Goal: Task Accomplishment & Management: Manage account settings

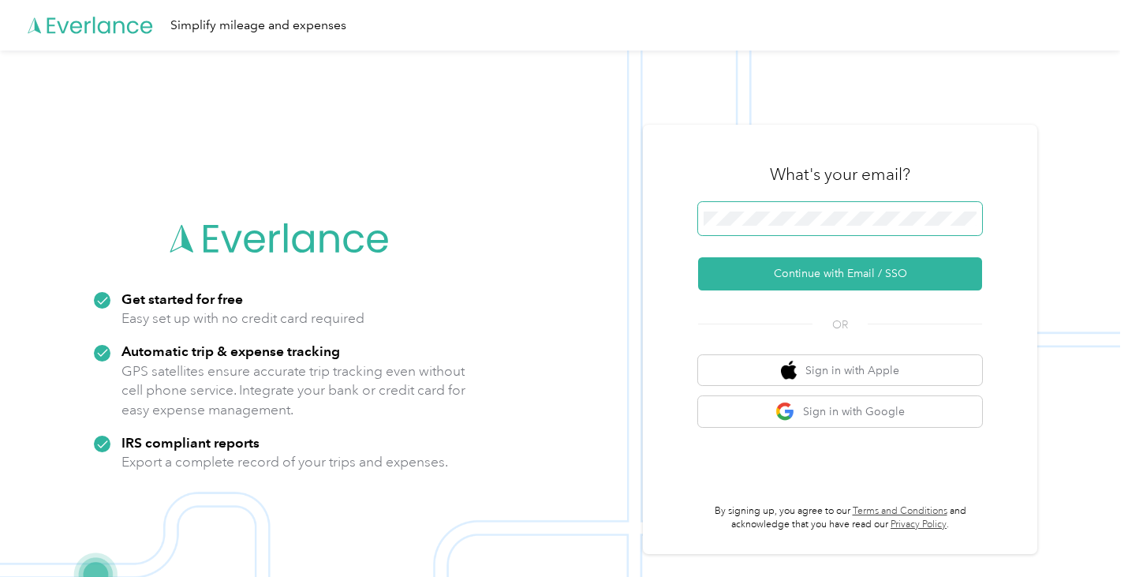
click at [878, 208] on span at bounding box center [840, 218] width 284 height 33
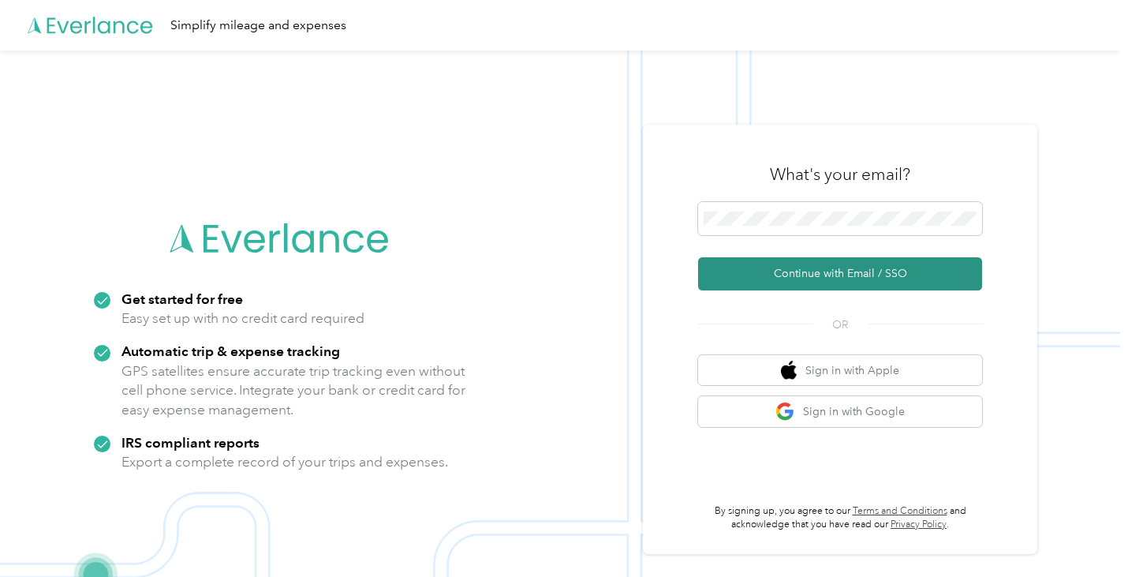
click at [854, 283] on button "Continue with Email / SSO" at bounding box center [840, 273] width 284 height 33
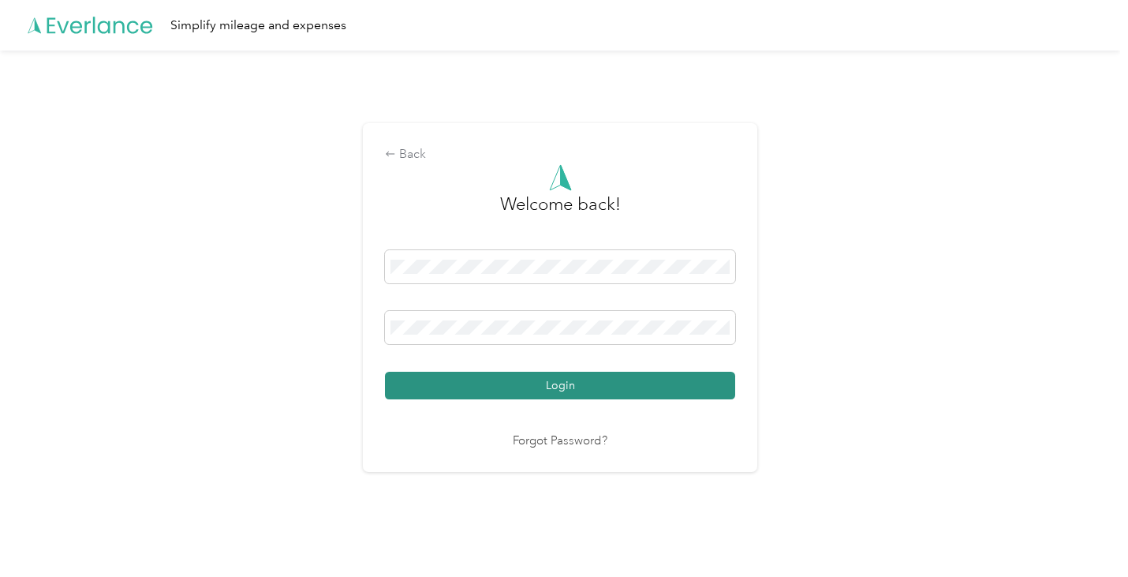
click at [537, 382] on button "Login" at bounding box center [560, 386] width 350 height 28
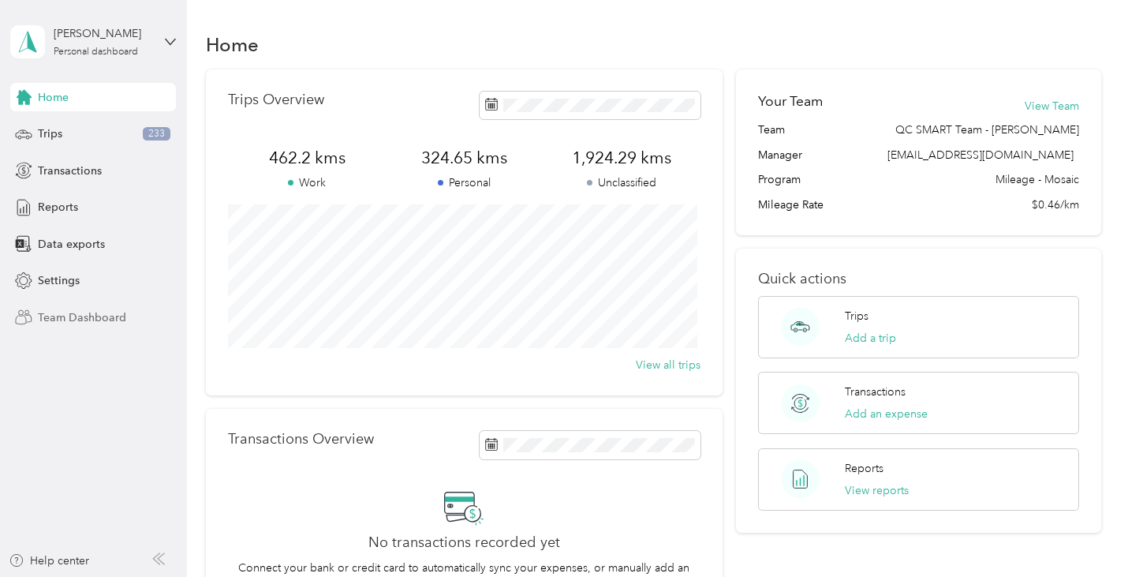
click at [81, 320] on span "Team Dashboard" at bounding box center [82, 317] width 88 height 17
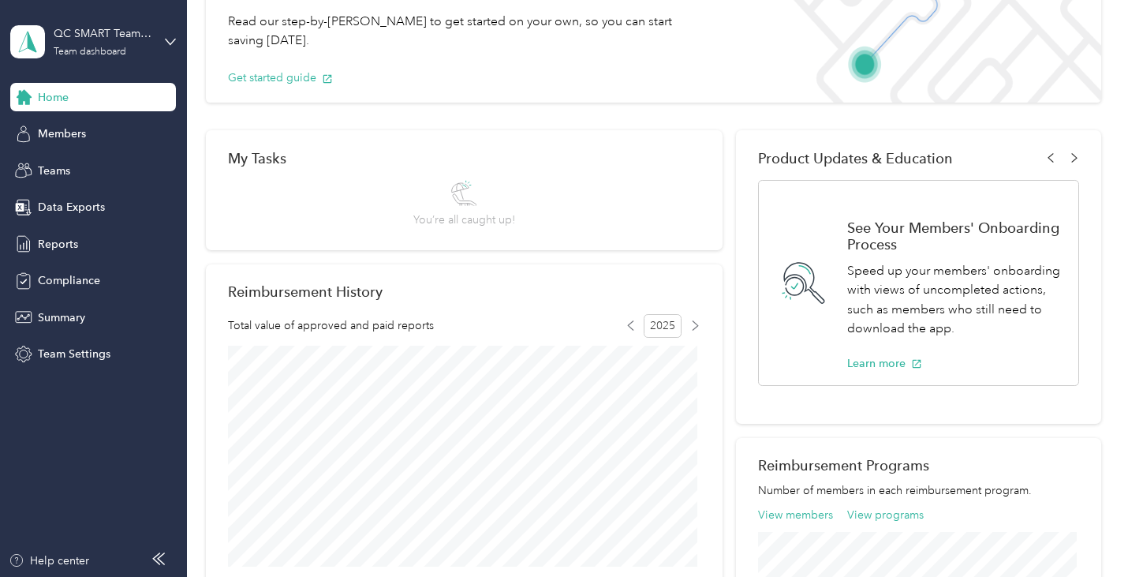
scroll to position [158, 0]
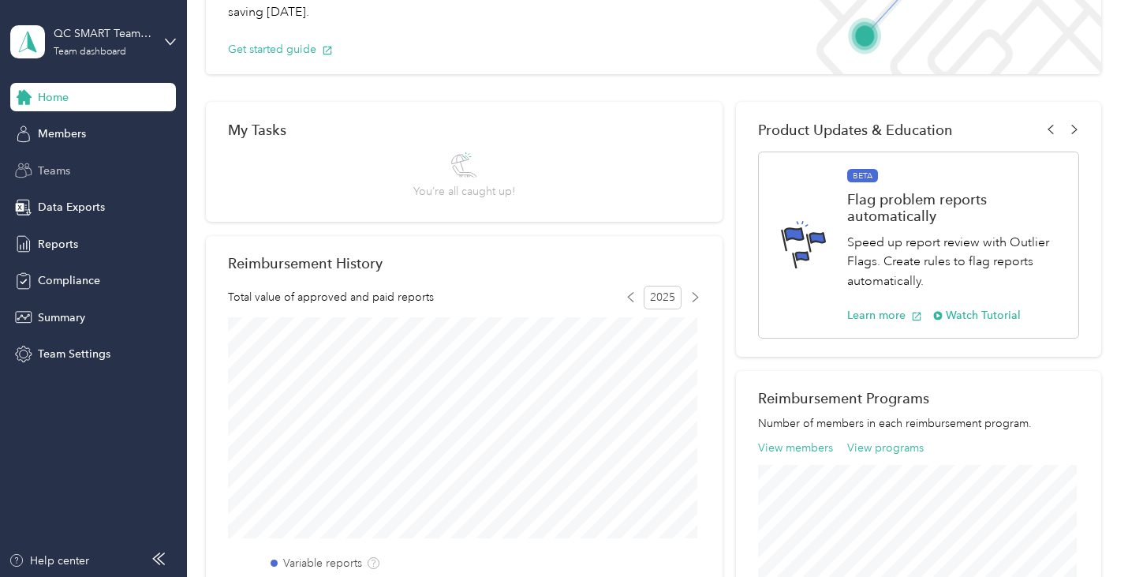
click at [66, 178] on span "Teams" at bounding box center [54, 171] width 32 height 17
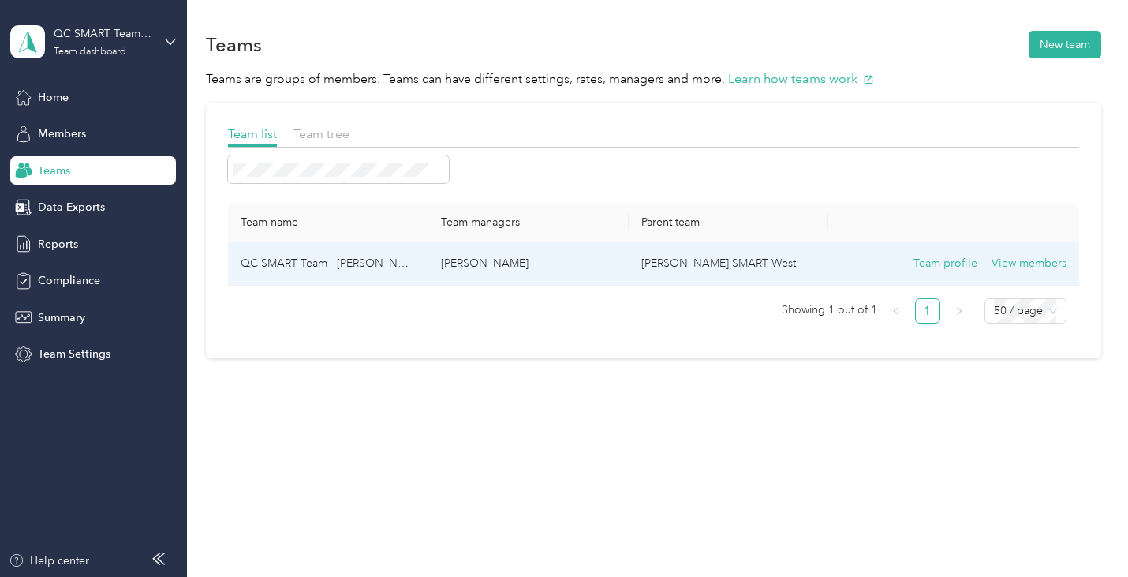
click at [521, 256] on p "[PERSON_NAME]" at bounding box center [528, 263] width 175 height 17
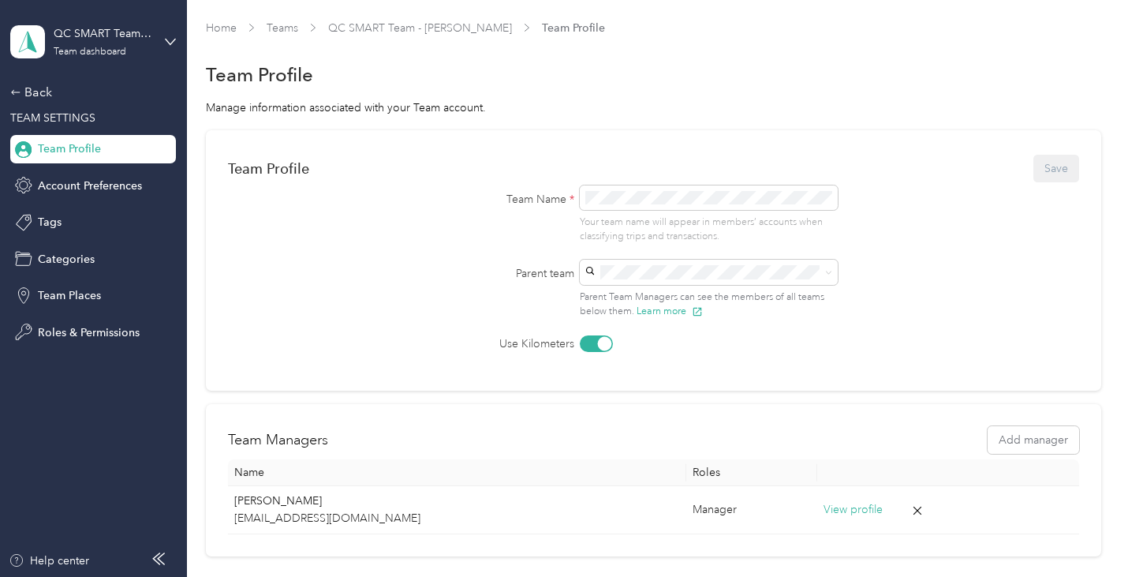
scroll to position [142, 0]
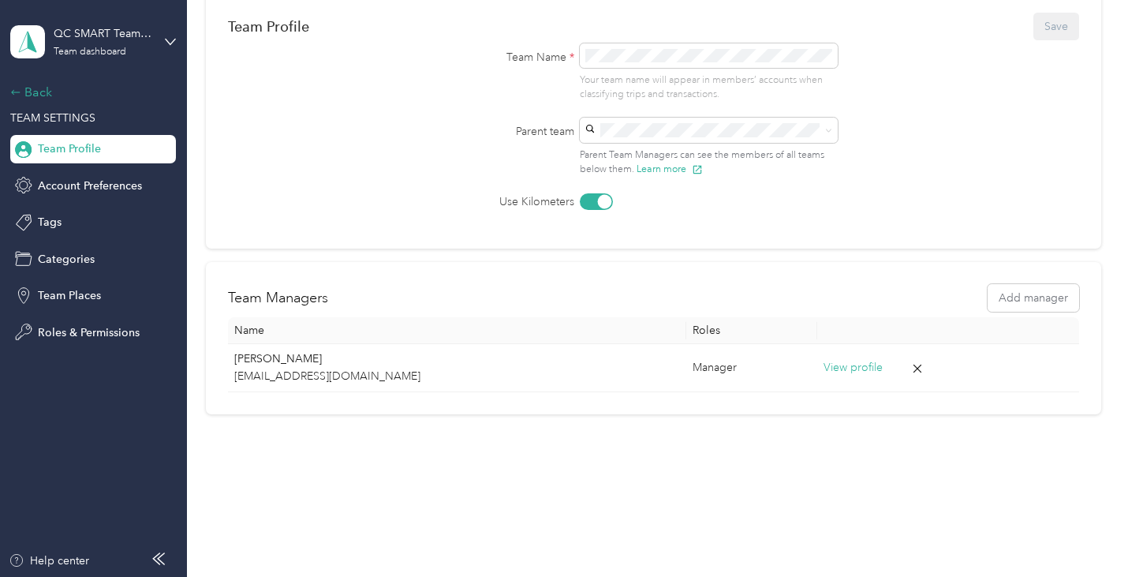
click at [21, 89] on icon at bounding box center [15, 92] width 11 height 11
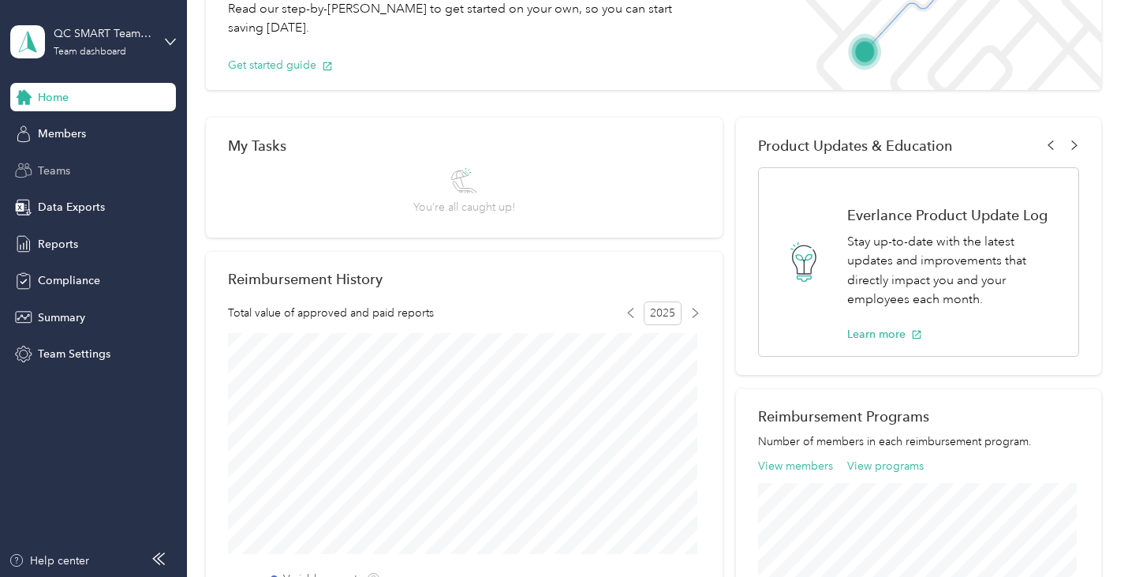
click at [65, 170] on span "Teams" at bounding box center [54, 171] width 32 height 17
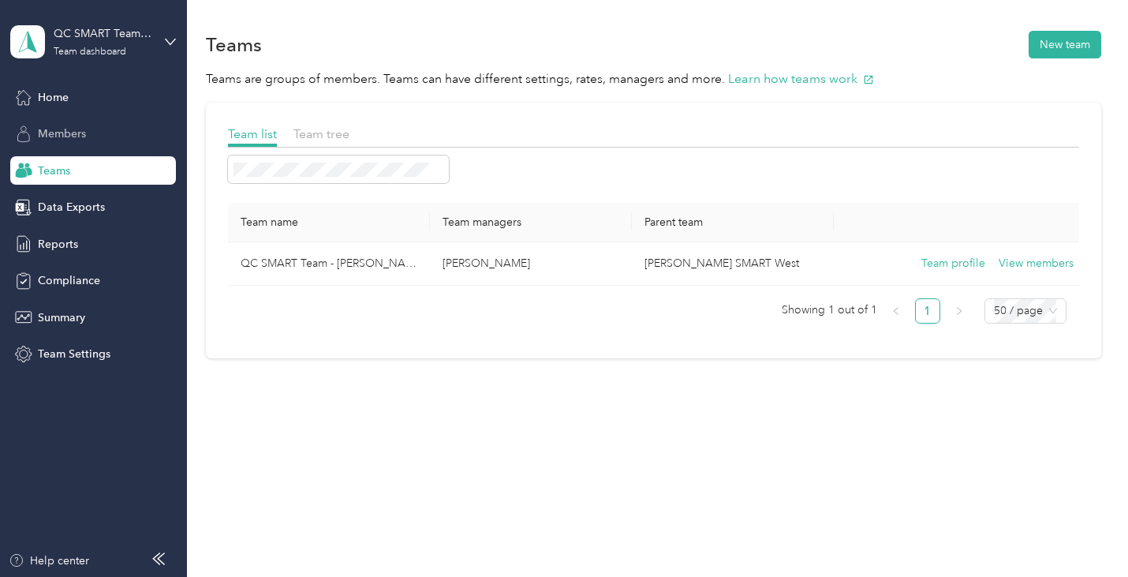
click at [78, 128] on span "Members" at bounding box center [62, 133] width 48 height 17
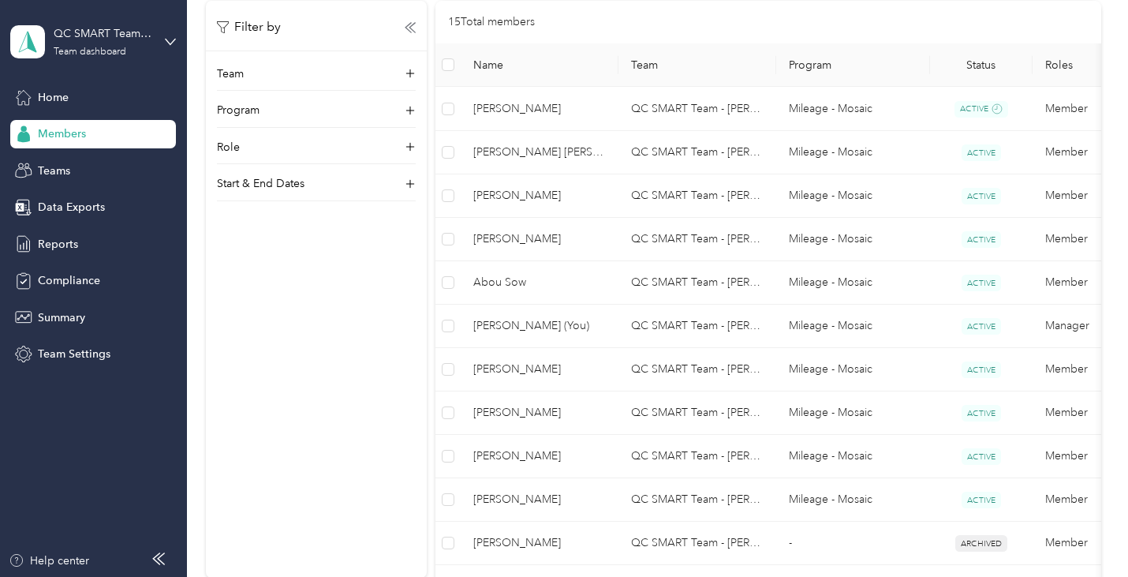
scroll to position [395, 0]
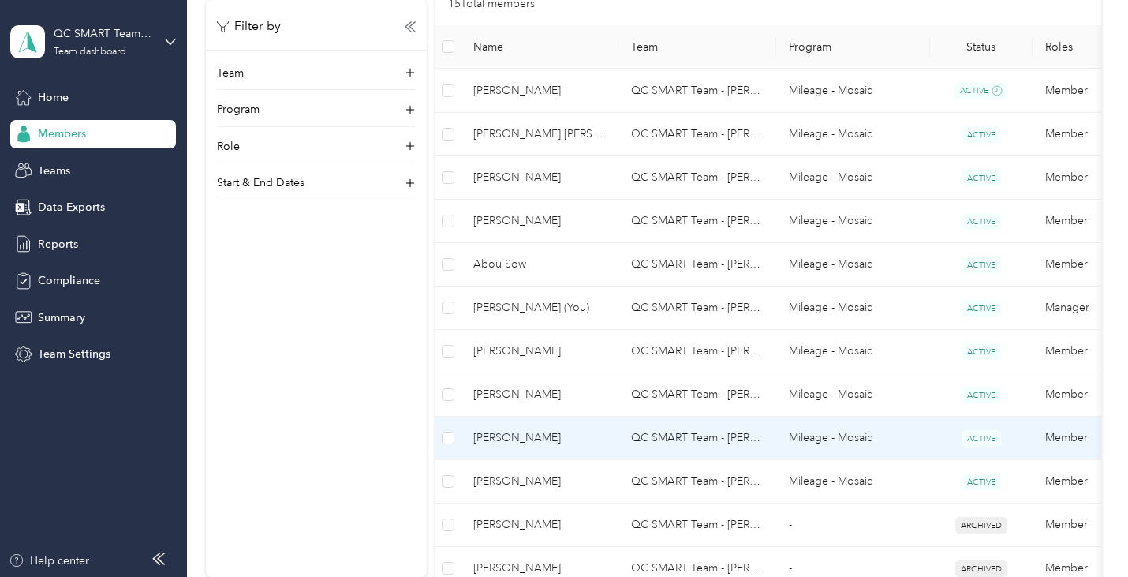
click at [532, 441] on span "[PERSON_NAME]" at bounding box center [539, 437] width 133 height 17
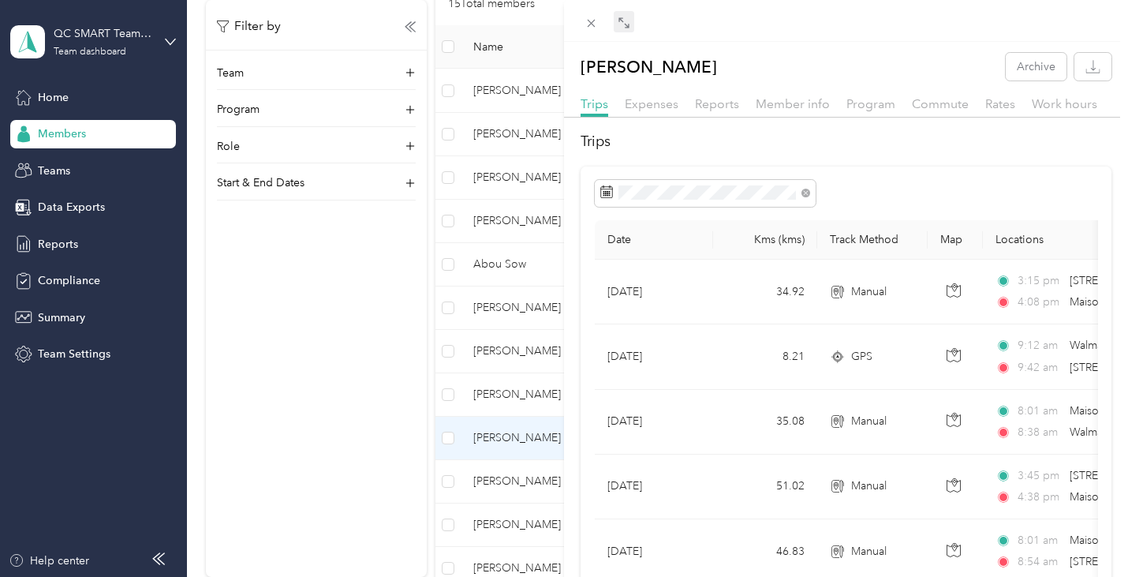
click at [628, 23] on icon at bounding box center [624, 23] width 13 height 13
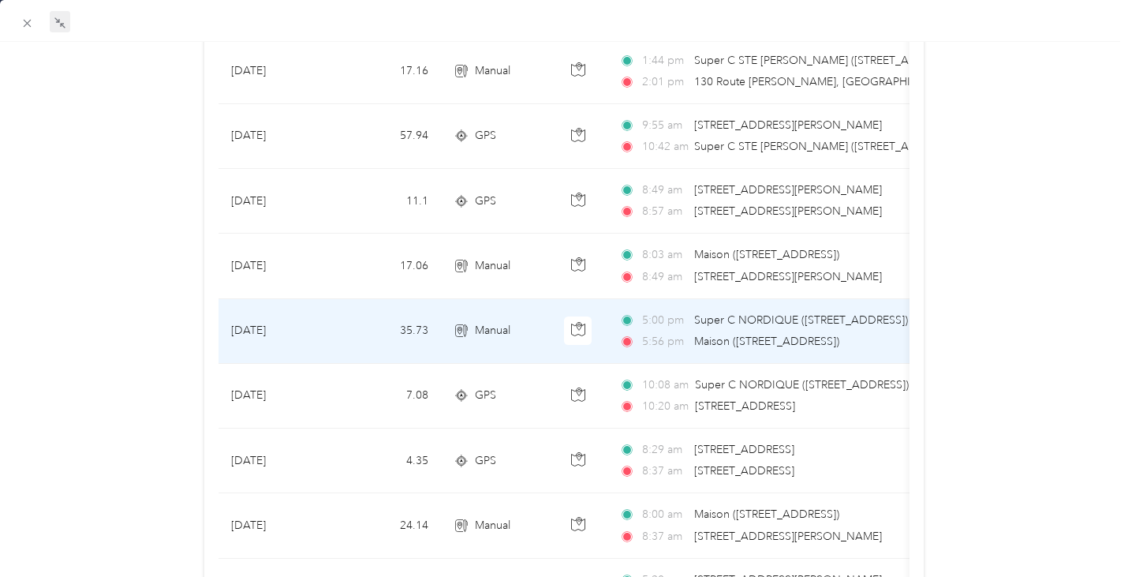
scroll to position [1050, 0]
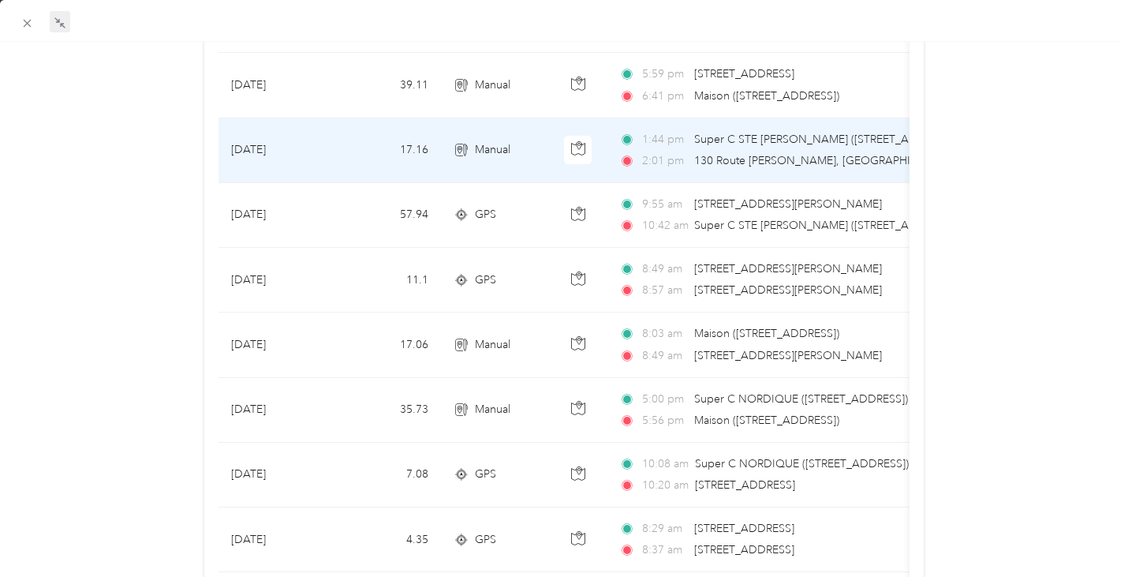
click at [772, 142] on span "Super C STE [PERSON_NAME] ([STREET_ADDRESS][PERSON_NAME][PERSON_NAME])" at bounding box center [913, 139] width 439 height 13
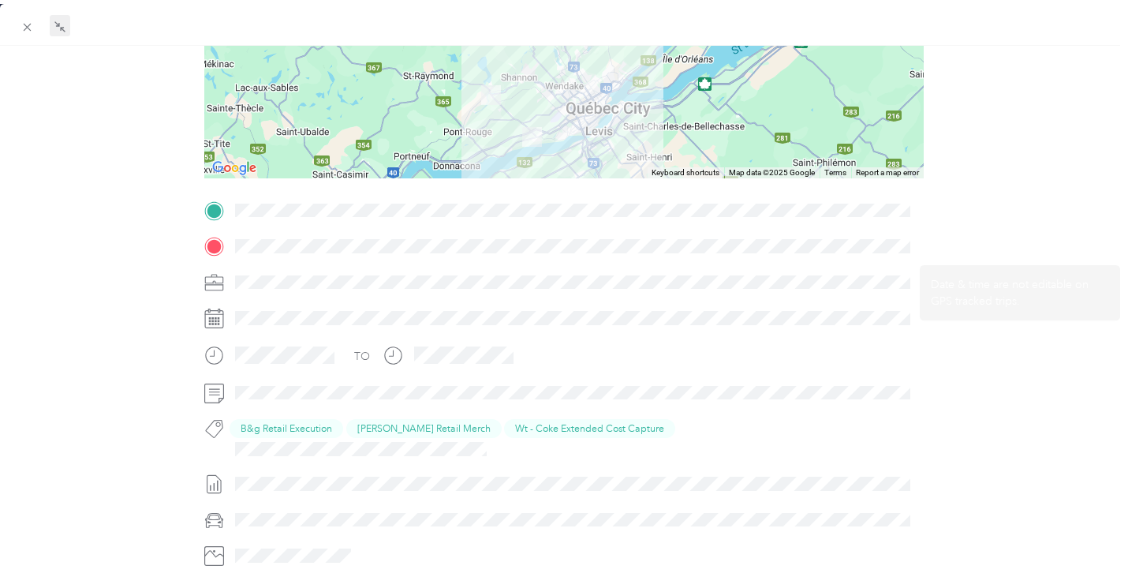
scroll to position [49, 0]
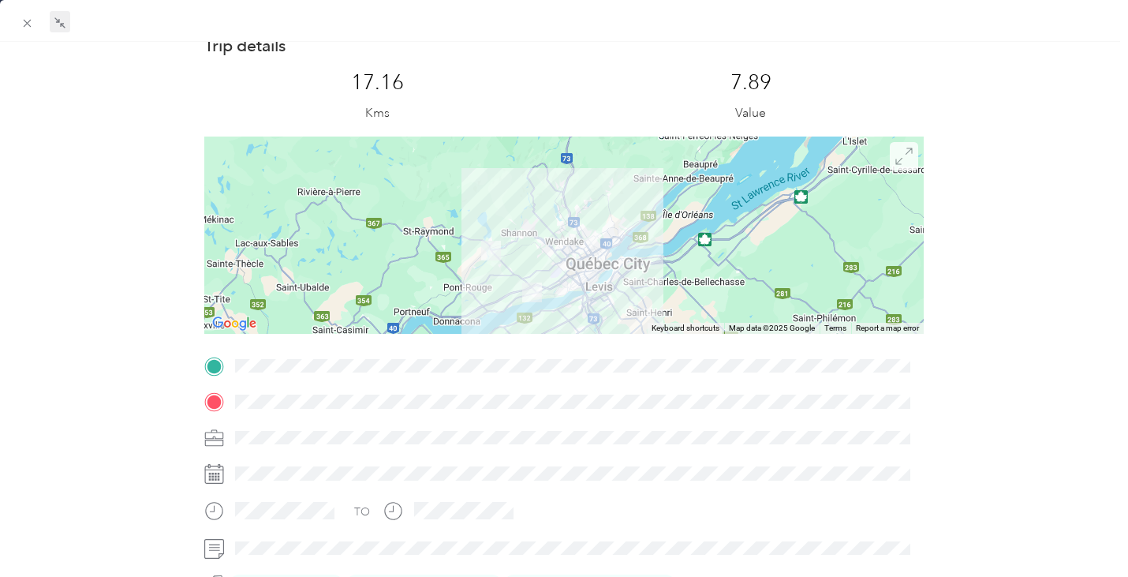
click at [896, 152] on icon at bounding box center [904, 156] width 17 height 17
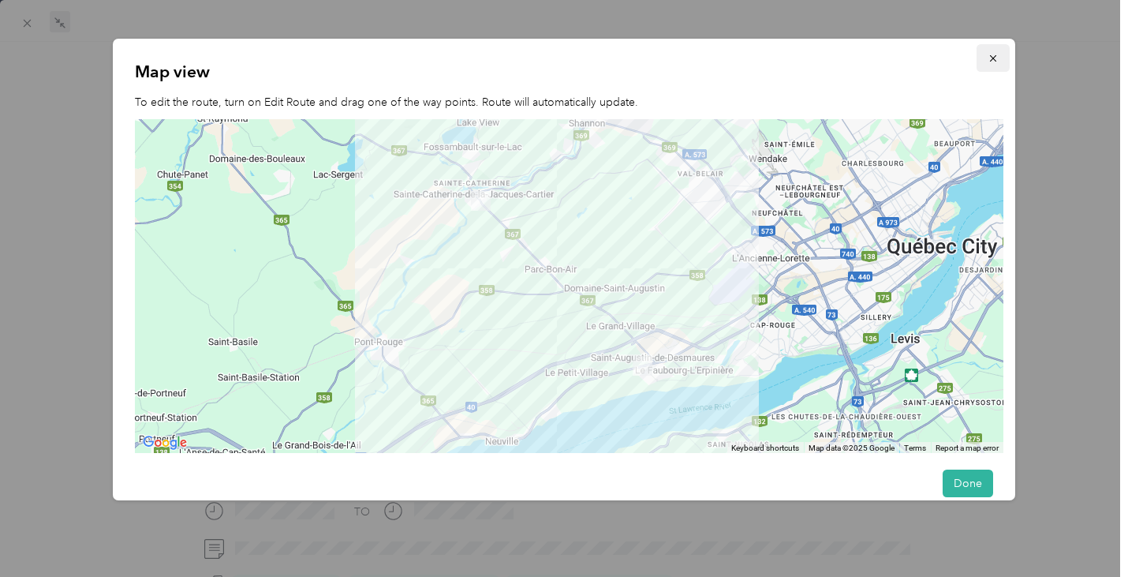
click at [990, 59] on icon "button" at bounding box center [993, 58] width 6 height 6
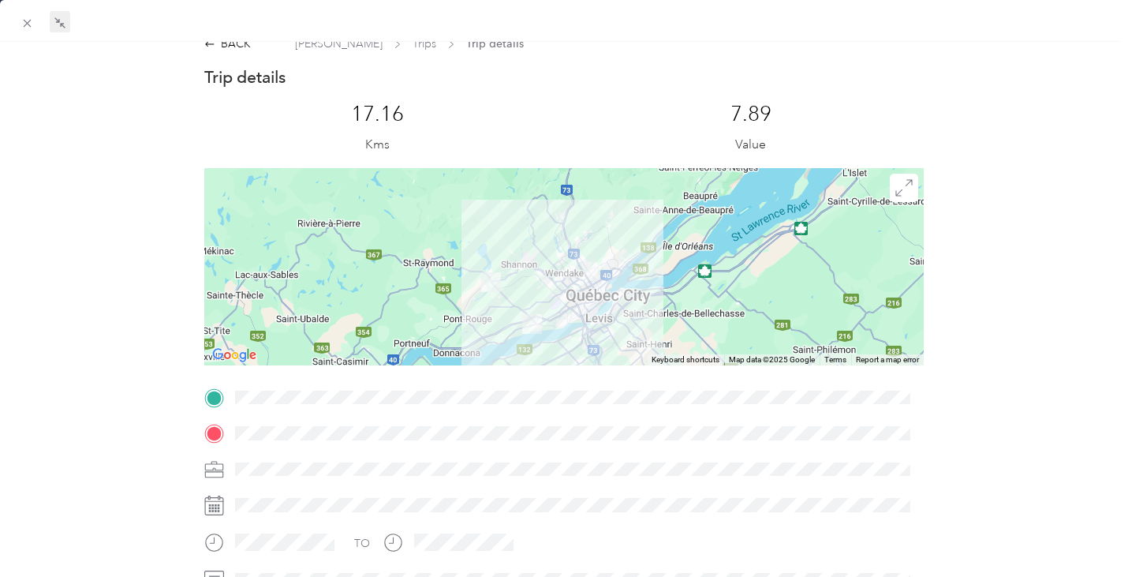
scroll to position [0, 0]
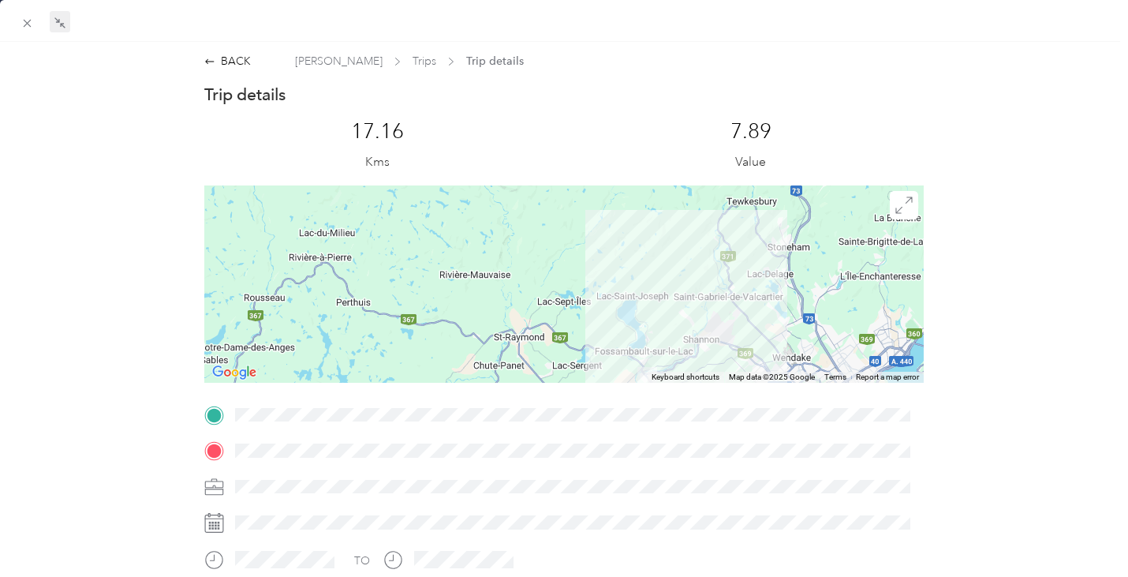
click at [58, 26] on icon at bounding box center [60, 23] width 13 height 13
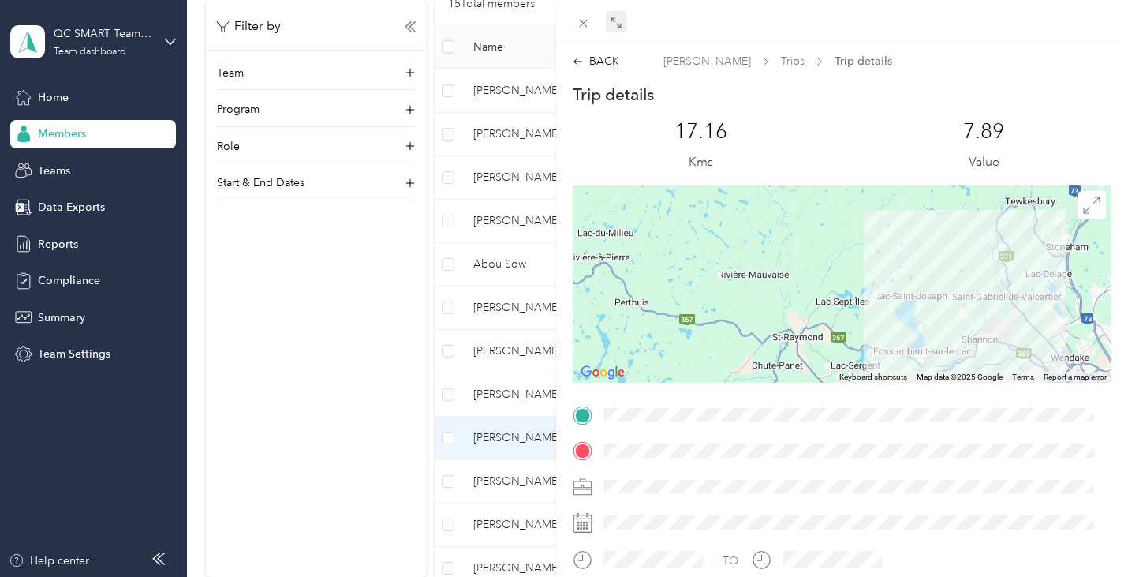
click at [357, 260] on div "BACK [PERSON_NAME] Trips Trip details Trip details This trip cannot be edited b…" at bounding box center [564, 288] width 1128 height 577
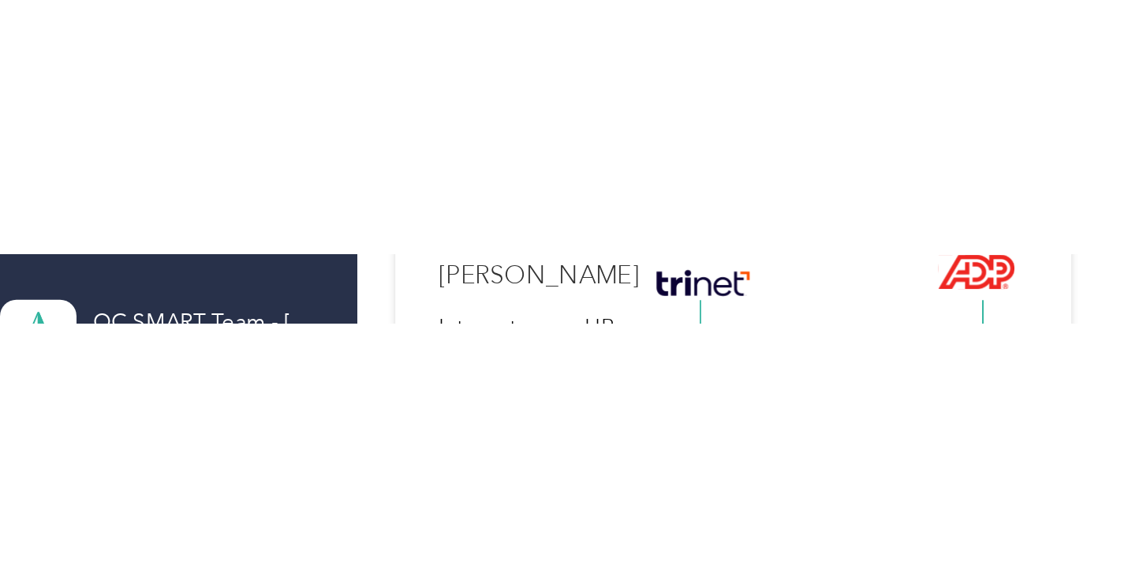
scroll to position [158, 0]
